Goal: Information Seeking & Learning: Find specific fact

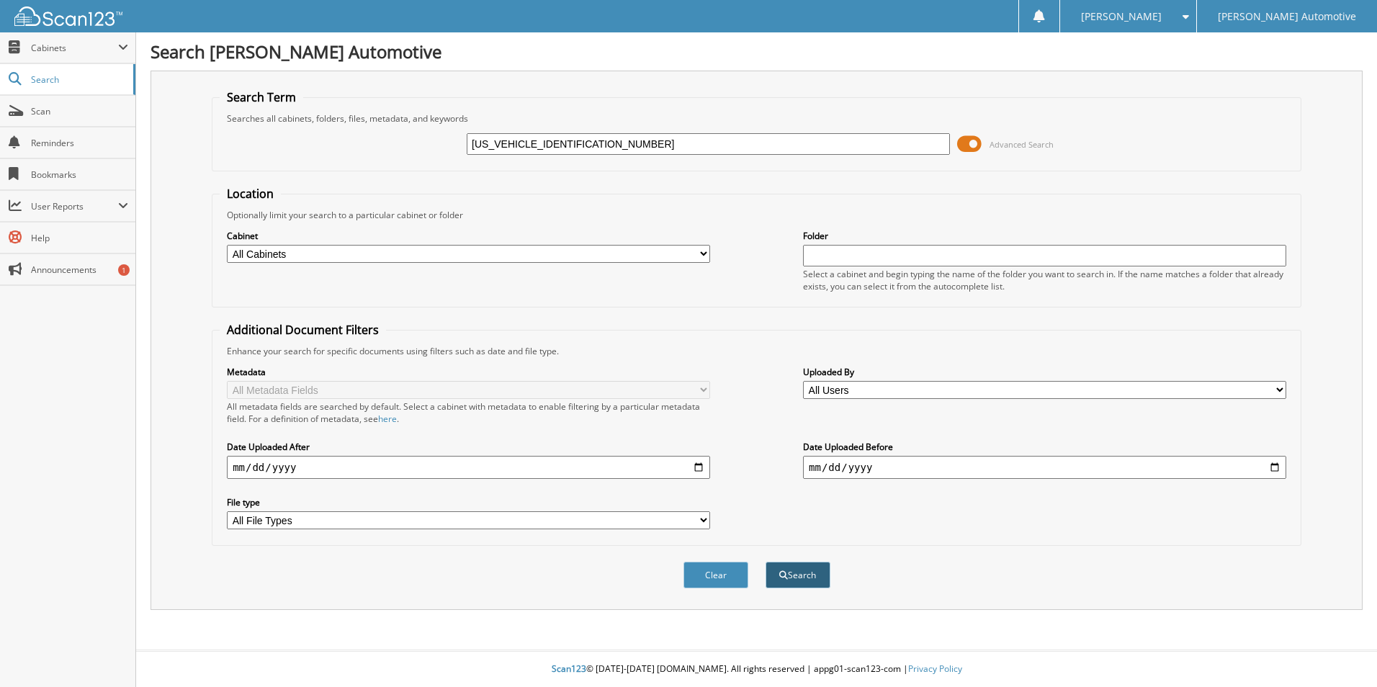
type input "[US_VEHICLE_IDENTIFICATION_NUMBER]"
click at [798, 578] on button "Search" at bounding box center [798, 575] width 65 height 27
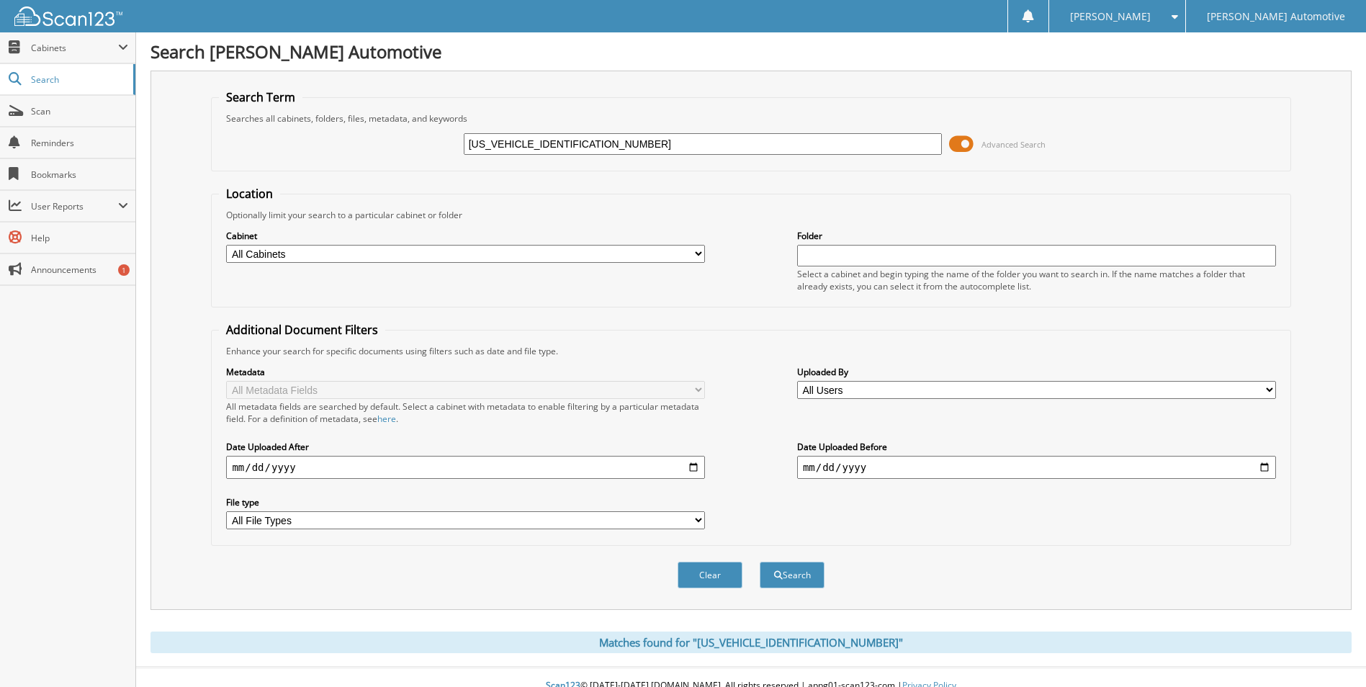
click at [963, 145] on span at bounding box center [961, 144] width 24 height 22
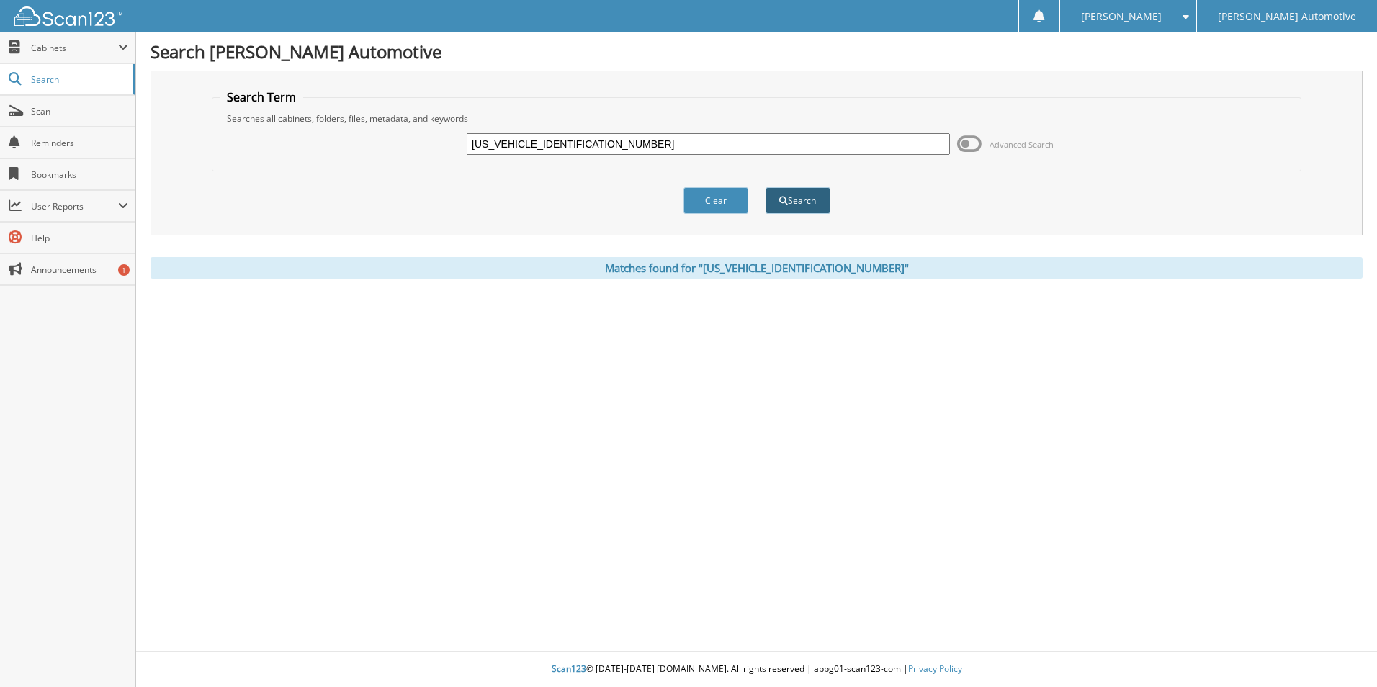
click at [793, 200] on button "Search" at bounding box center [798, 200] width 65 height 27
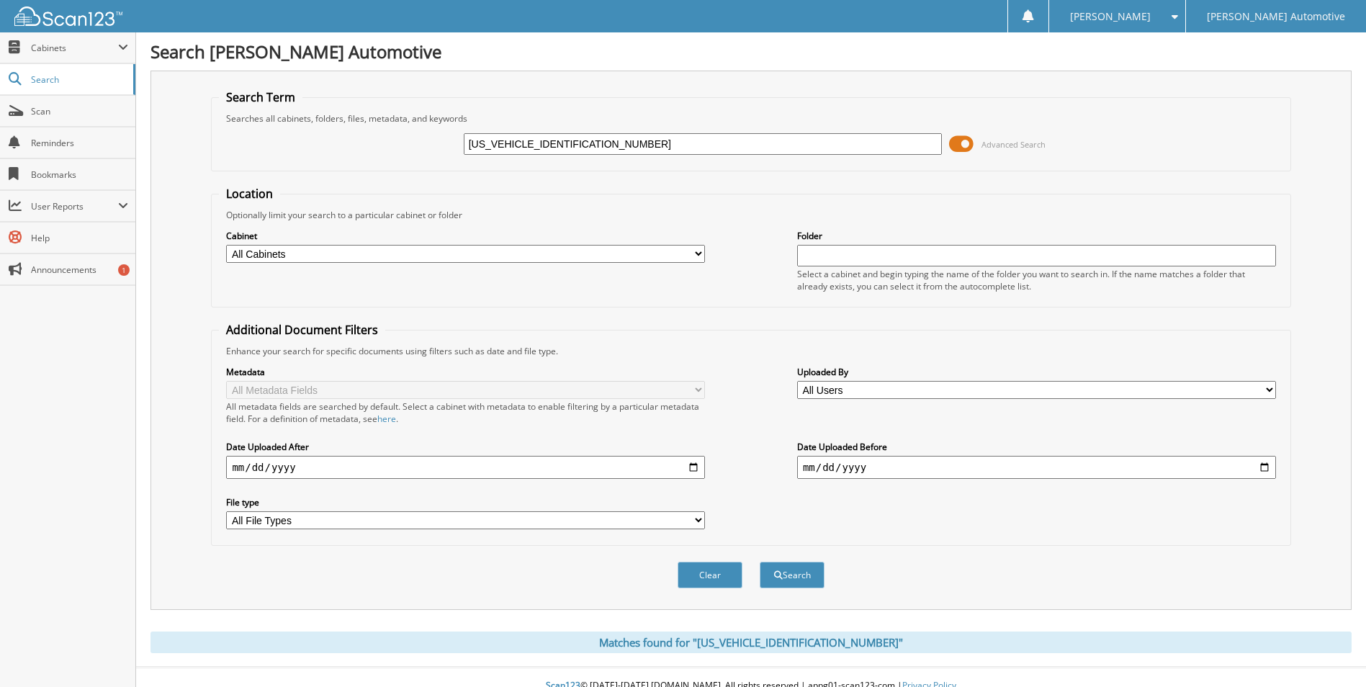
drag, startPoint x: 611, startPoint y: 148, endPoint x: 460, endPoint y: 170, distance: 152.2
click at [460, 170] on fieldset "Search Term Searches all cabinets, folders, files, metadata, and keywords [US_V…" at bounding box center [751, 130] width 1080 height 82
click at [695, 149] on input "text" at bounding box center [703, 144] width 479 height 22
paste input "[PERSON_NAME]"
type input "[PERSON_NAME]"
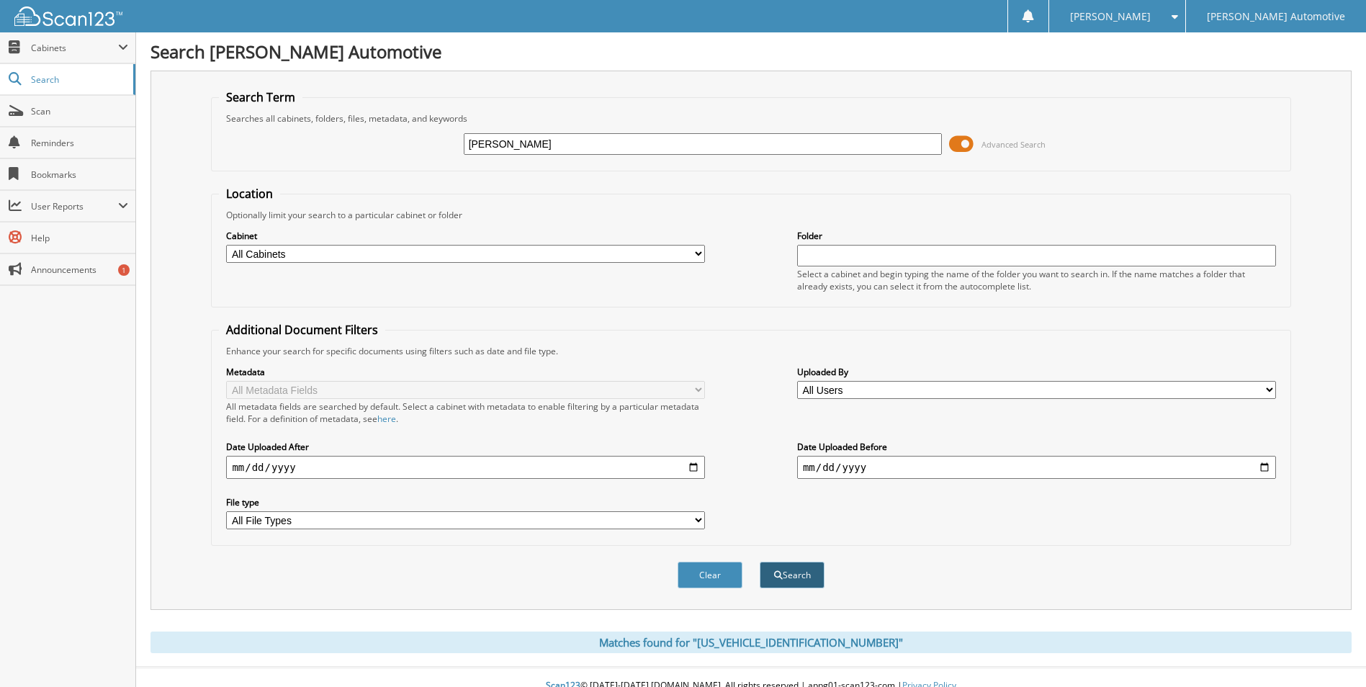
click at [790, 577] on button "Search" at bounding box center [792, 575] width 65 height 27
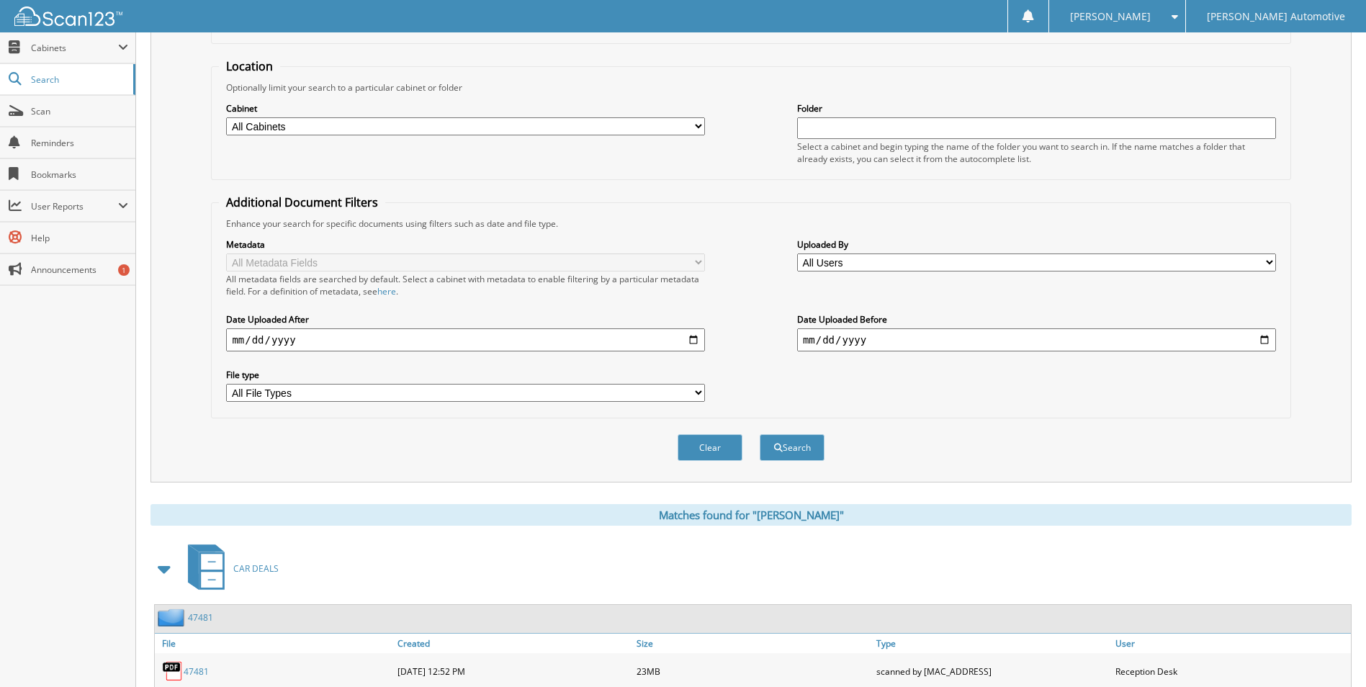
scroll to position [576, 0]
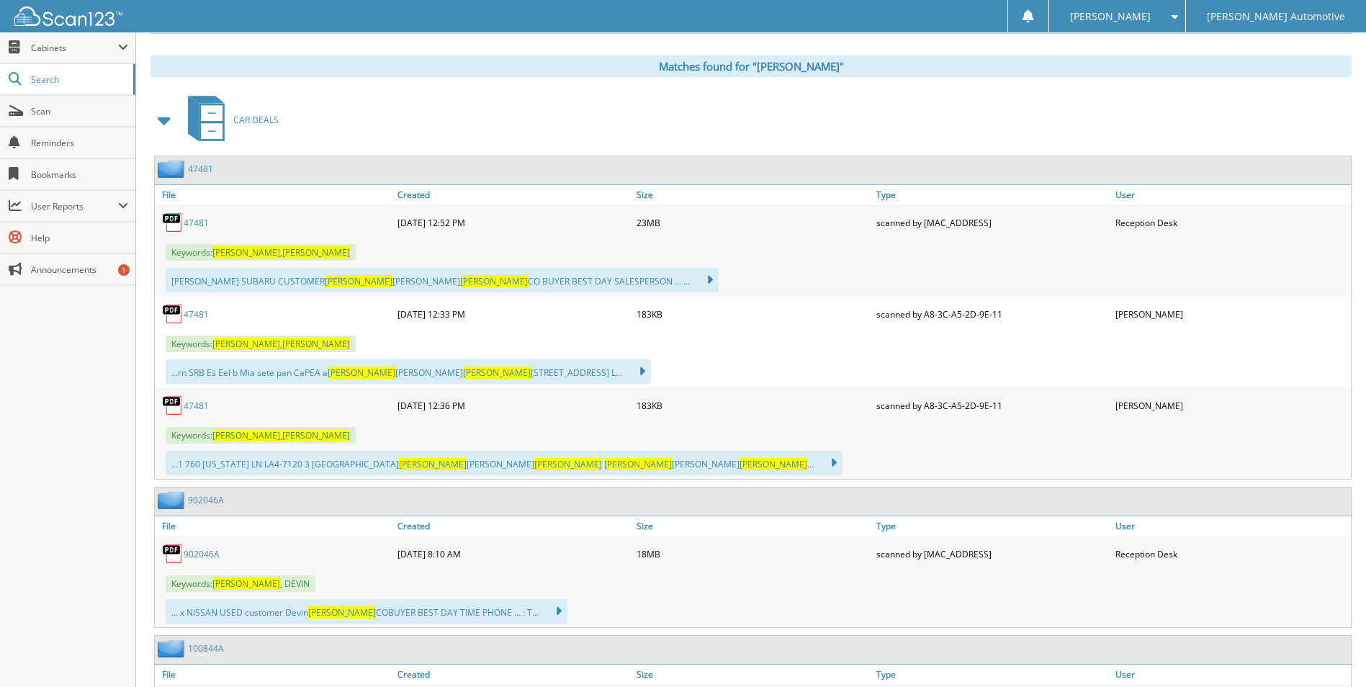
click at [191, 221] on link "47481" at bounding box center [196, 223] width 25 height 12
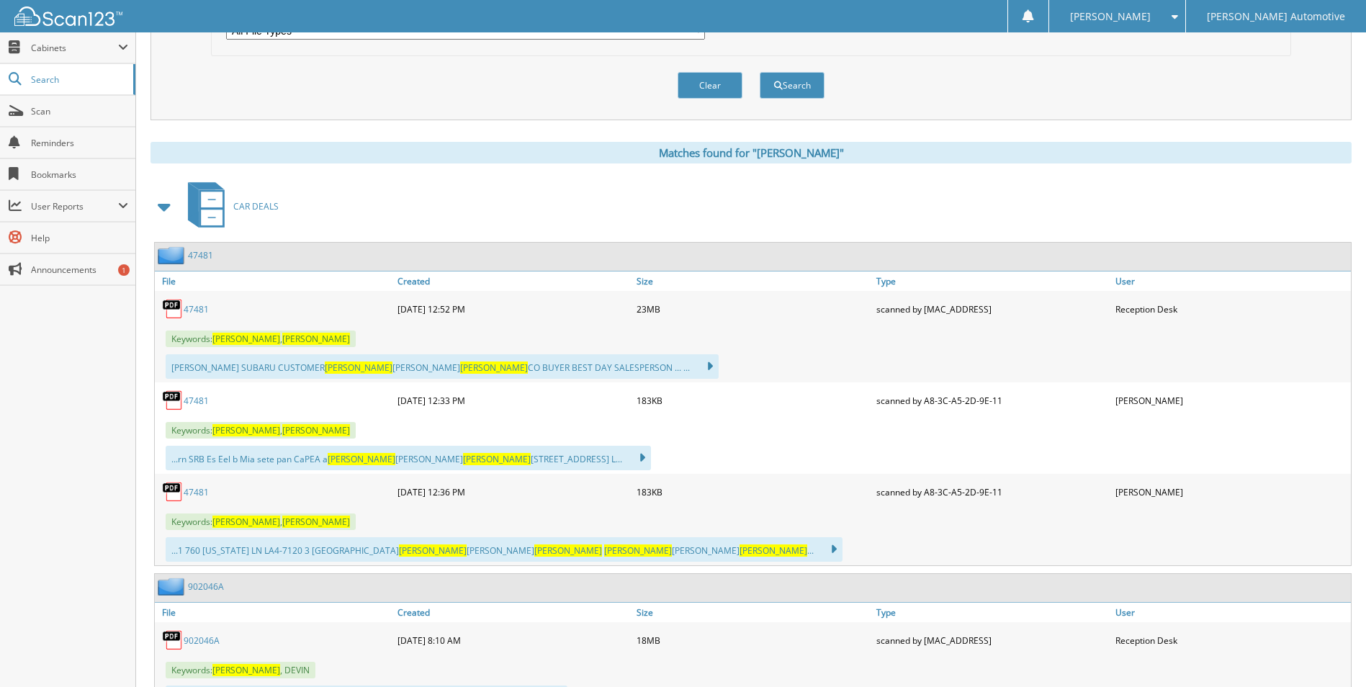
scroll to position [0, 0]
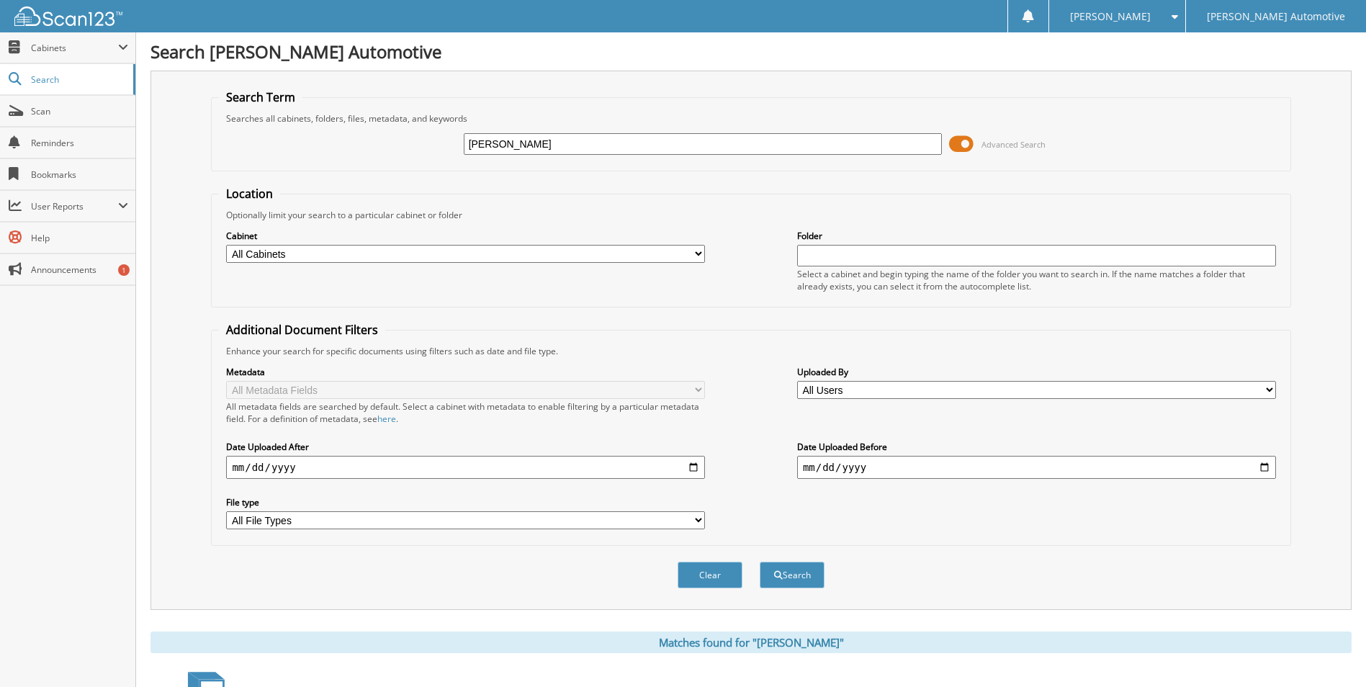
click at [858, 148] on input "[PERSON_NAME]" at bounding box center [703, 144] width 479 height 22
type input "J"
paste input "[US_VEHICLE_IDENTIFICATION_NUMBER]"
type input "[US_VEHICLE_IDENTIFICATION_NUMBER]"
click at [810, 571] on button "Search" at bounding box center [792, 575] width 65 height 27
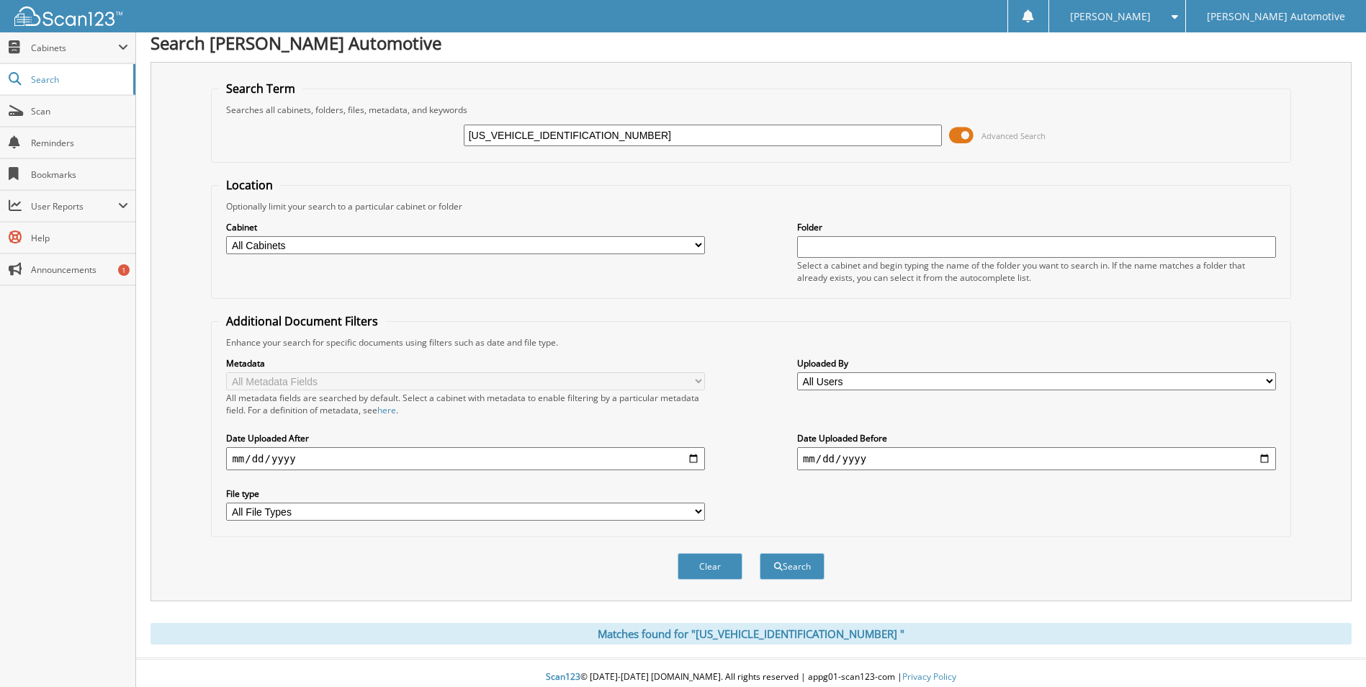
scroll to position [17, 0]
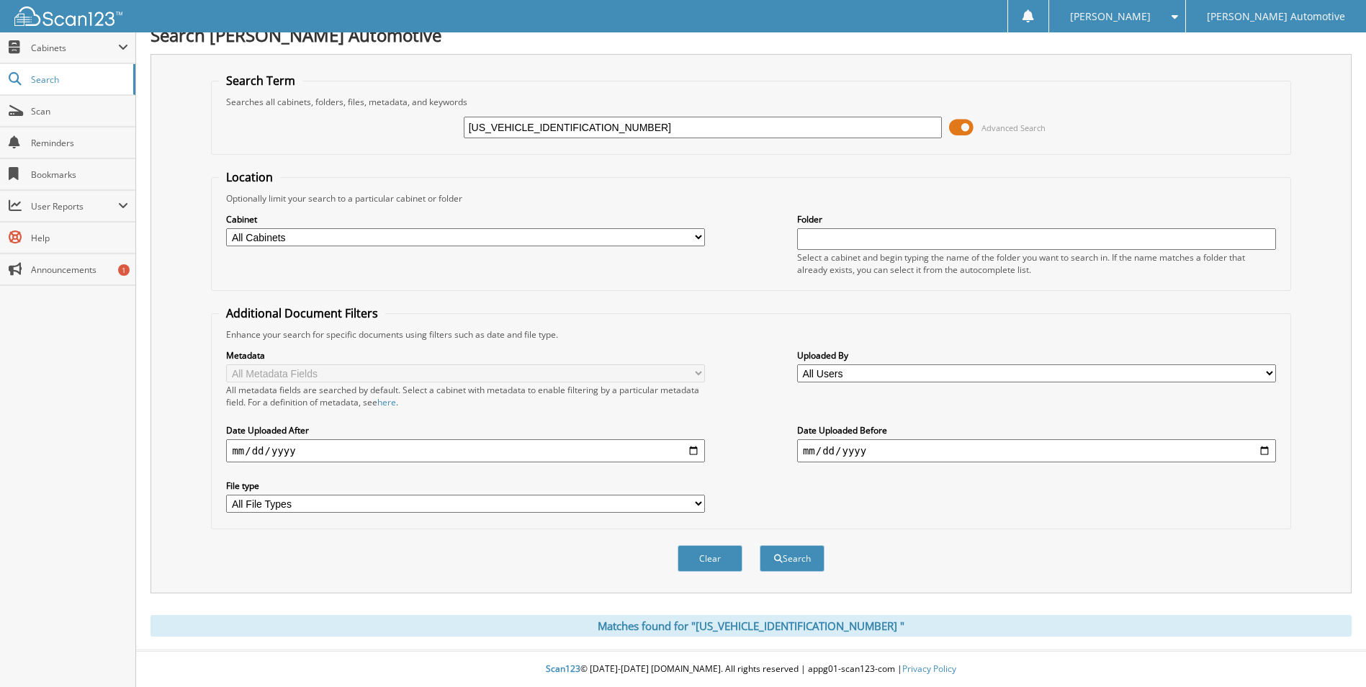
drag, startPoint x: 627, startPoint y: 127, endPoint x: 370, endPoint y: 148, distance: 257.3
click at [370, 148] on fieldset "Search Term Searches all cabinets, folders, files, metadata, and keywords [US_V…" at bounding box center [751, 114] width 1080 height 82
type input "[PERSON_NAME]"
click at [760, 545] on button "Search" at bounding box center [792, 558] width 65 height 27
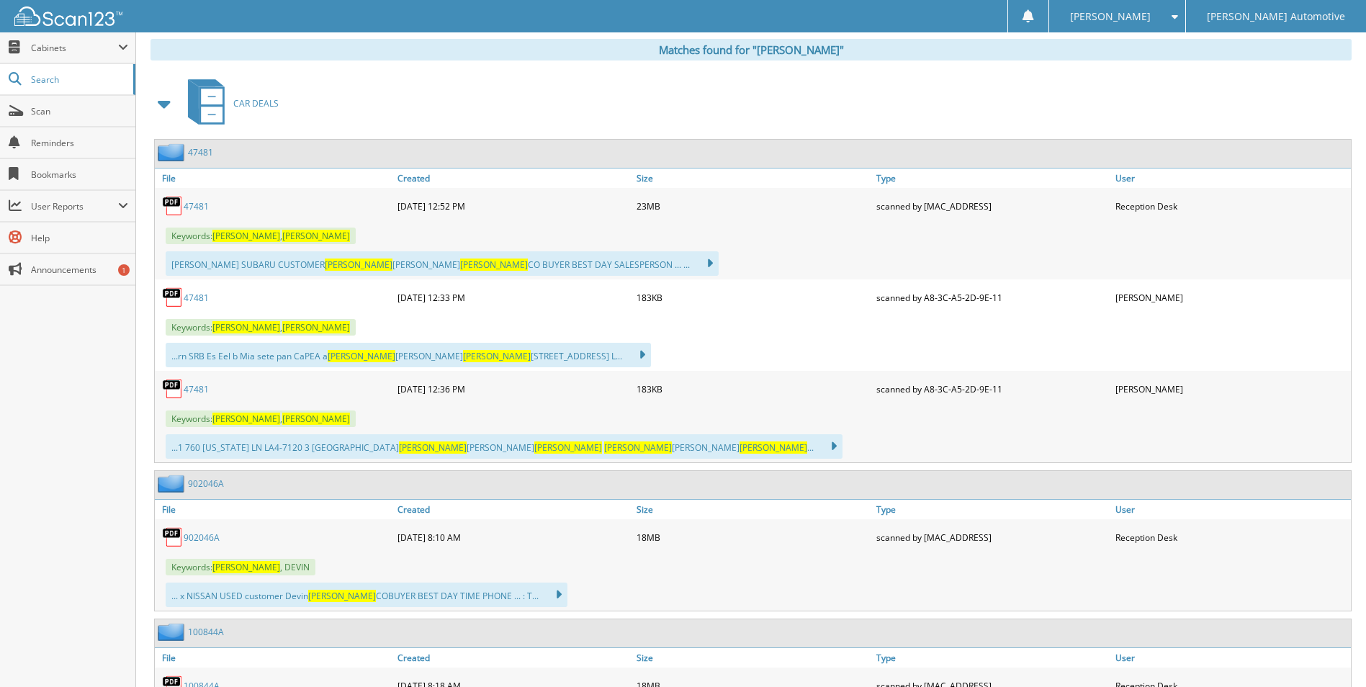
scroll to position [520, 0]
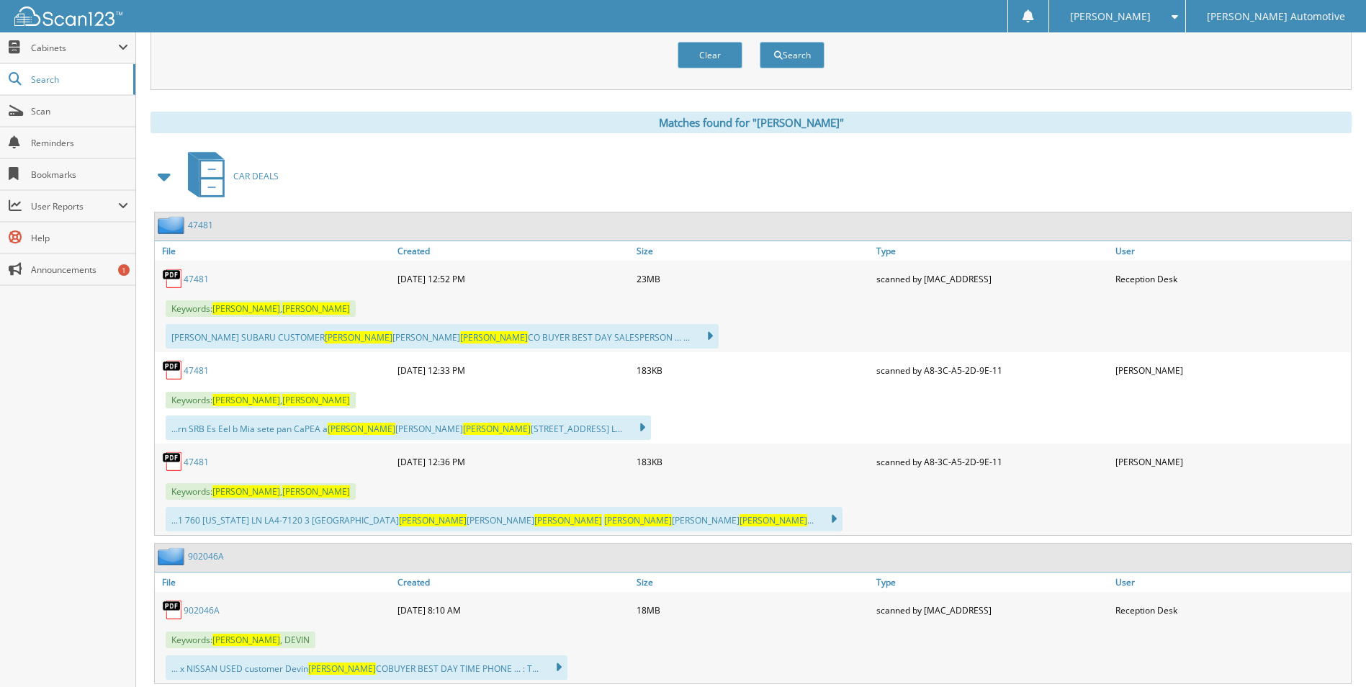
click at [205, 279] on link "47481" at bounding box center [196, 279] width 25 height 12
